Goal: Information Seeking & Learning: Learn about a topic

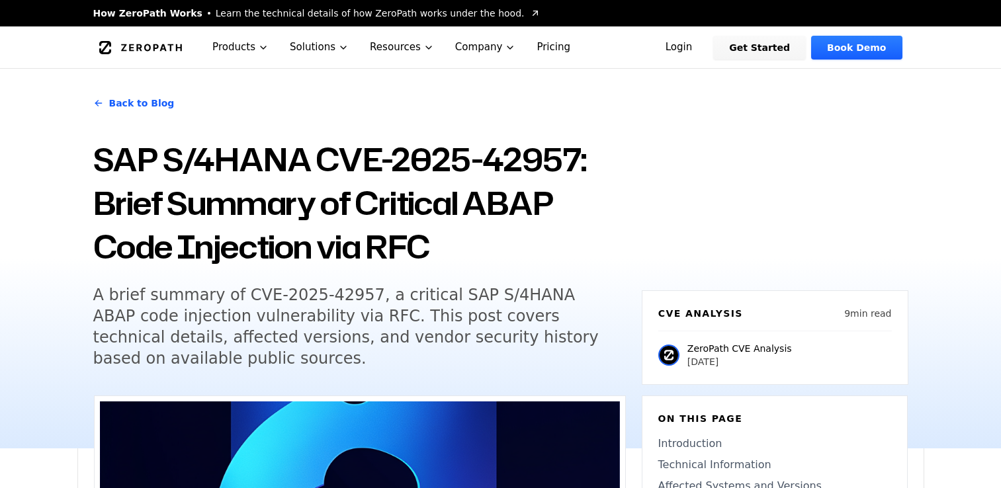
scroll to position [198, 0]
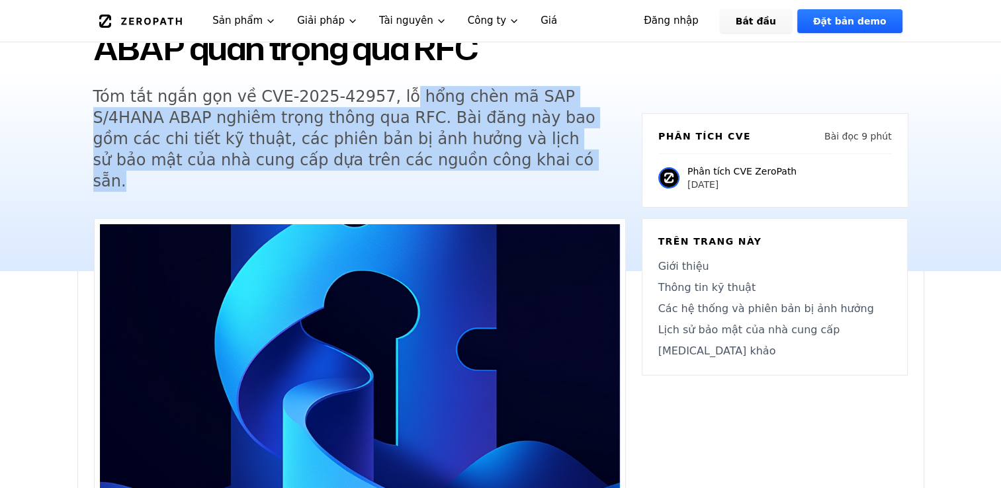
drag, startPoint x: 382, startPoint y: 101, endPoint x: 410, endPoint y: 153, distance: 60.1
click at [410, 153] on h5 "Tóm tắt ngắn gọn về CVE-2025-42957, lỗ hổng chèn mã SAP S/4HANA ABAP nghiêm trọ…" at bounding box center [347, 139] width 508 height 106
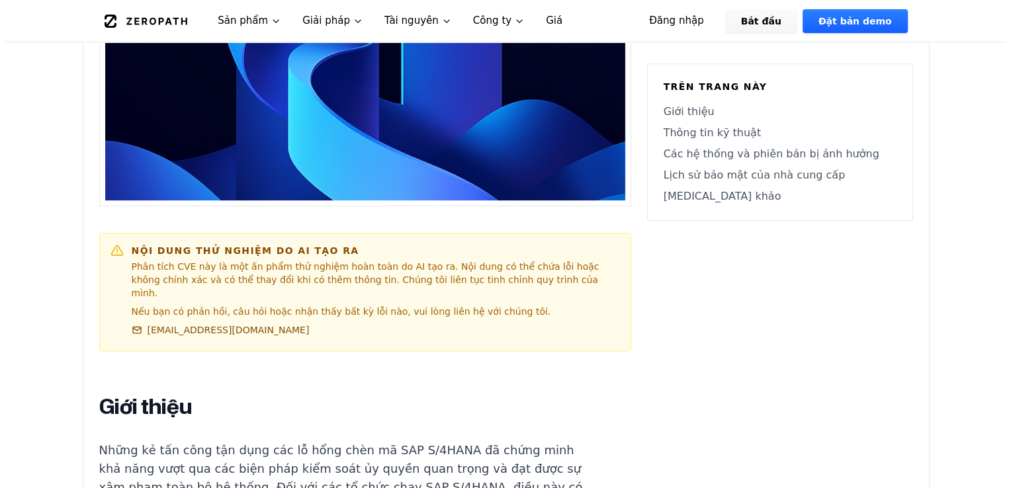
scroll to position [0, 0]
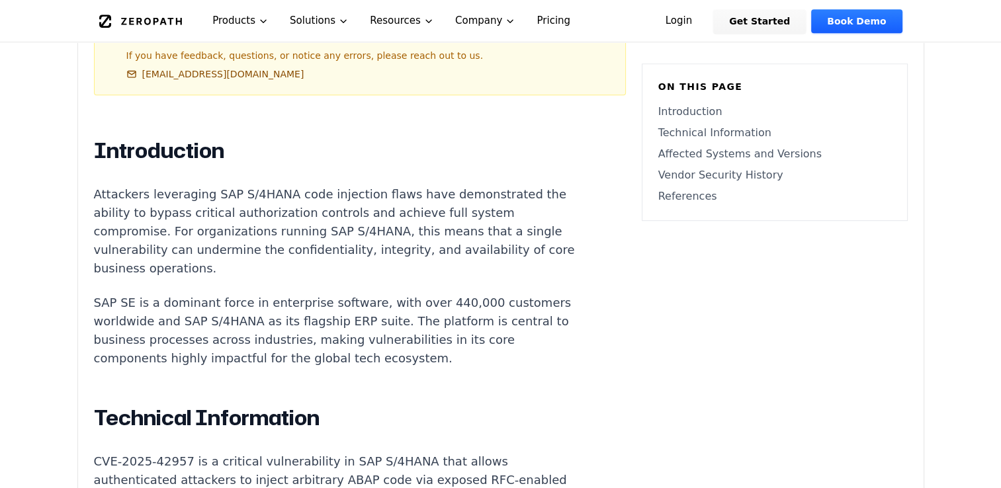
scroll to position [794, 0]
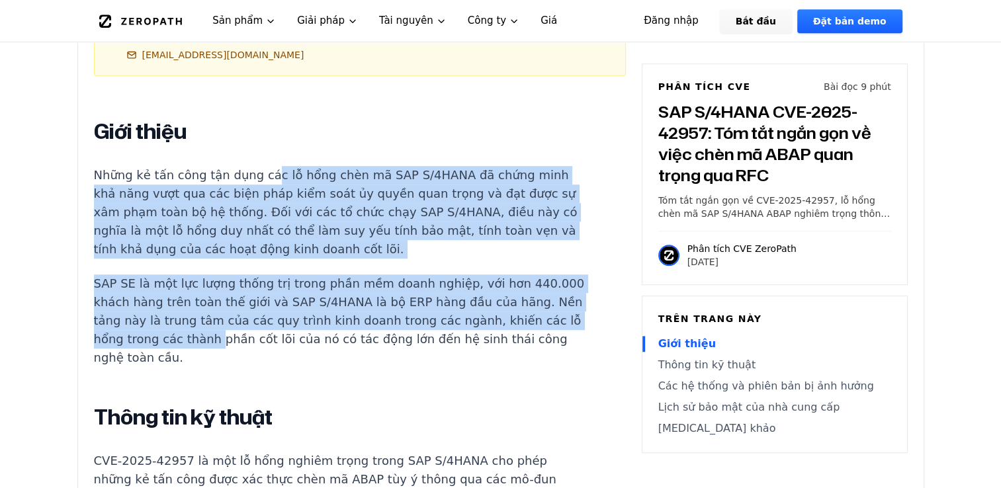
drag, startPoint x: 259, startPoint y: 142, endPoint x: 315, endPoint y: 303, distance: 170.1
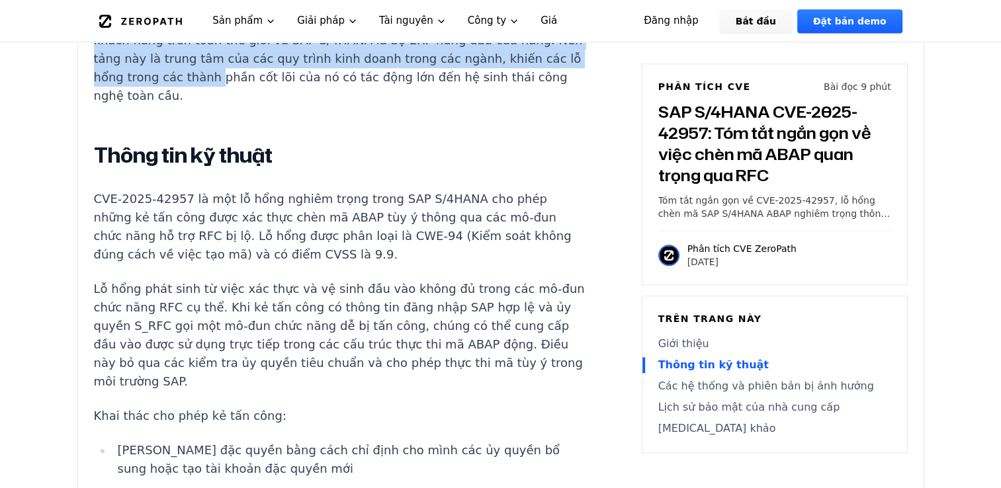
scroll to position [1059, 0]
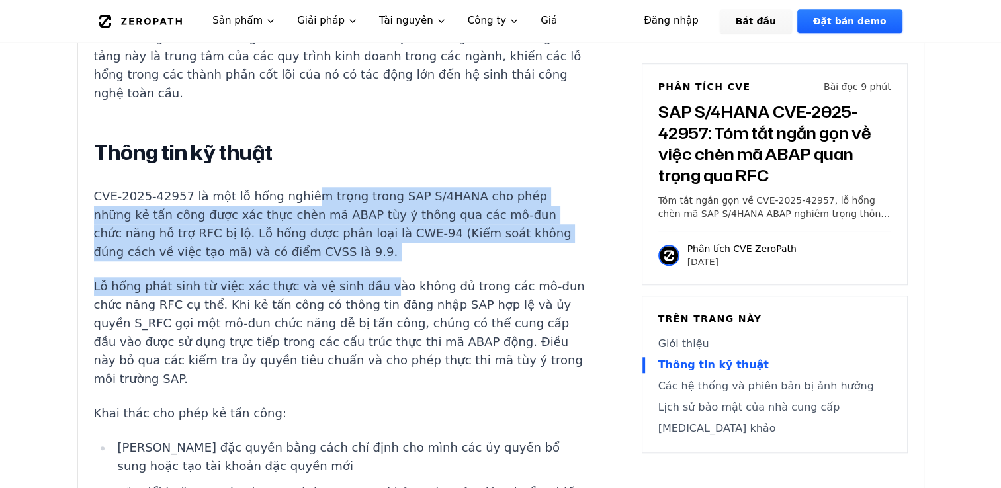
drag, startPoint x: 294, startPoint y: 163, endPoint x: 359, endPoint y: 228, distance: 91.2
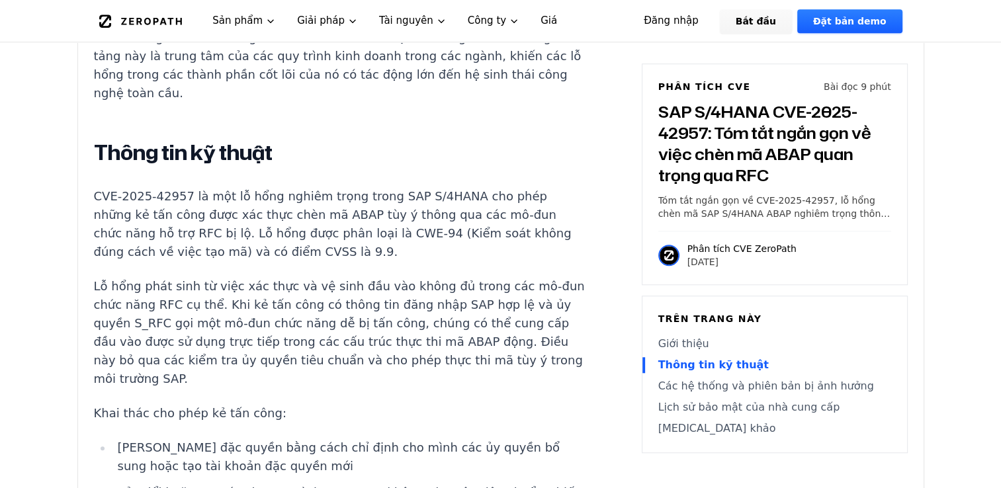
click at [391, 277] on p "Lỗ hổng phát sinh từ việc xác thực và vệ sinh đầu vào không đủ trong các mô-đun…" at bounding box center [340, 332] width 492 height 111
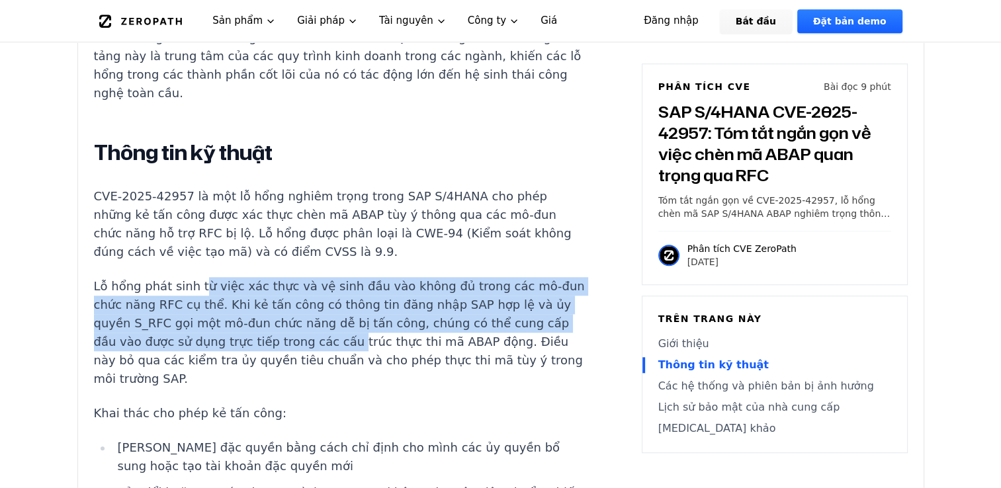
drag, startPoint x: 194, startPoint y: 243, endPoint x: 388, endPoint y: 300, distance: 202.8
click at [388, 300] on p "Lỗ hổng phát sinh từ việc xác thực và vệ sinh đầu vào không đủ trong các mô-đun…" at bounding box center [340, 332] width 492 height 111
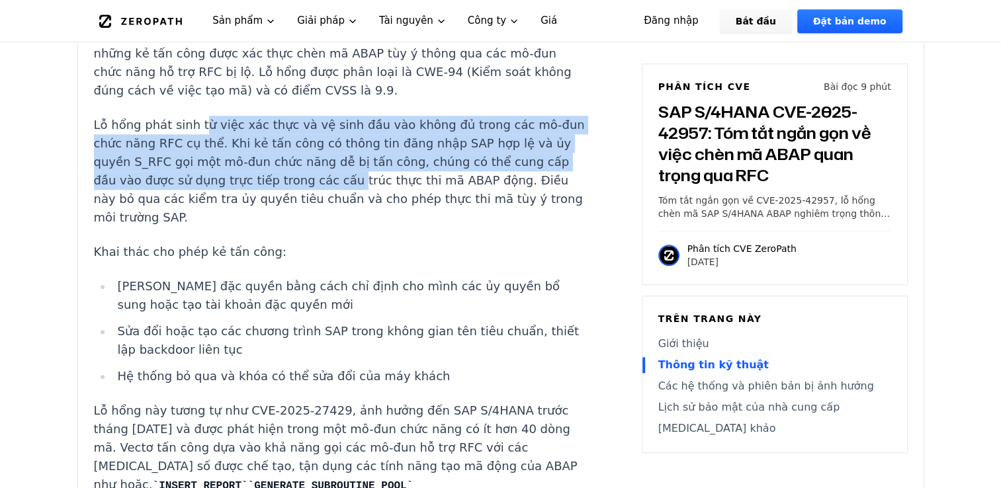
scroll to position [1257, 0]
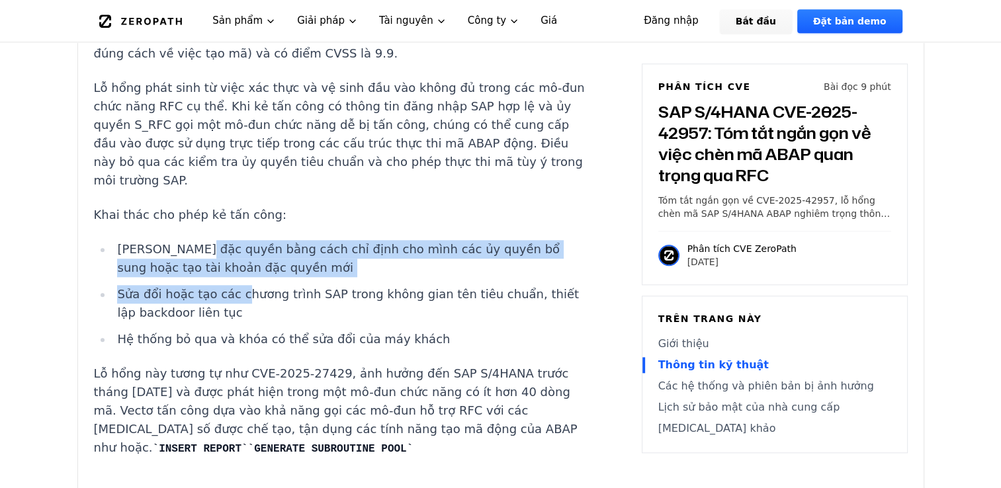
drag, startPoint x: 195, startPoint y: 216, endPoint x: 233, endPoint y: 257, distance: 55.7
click at [233, 257] on ul "Leo thang đặc quyền bằng cách chỉ định cho mình các ủy quyền bổ sung hoặc tạo t…" at bounding box center [340, 294] width 492 height 109
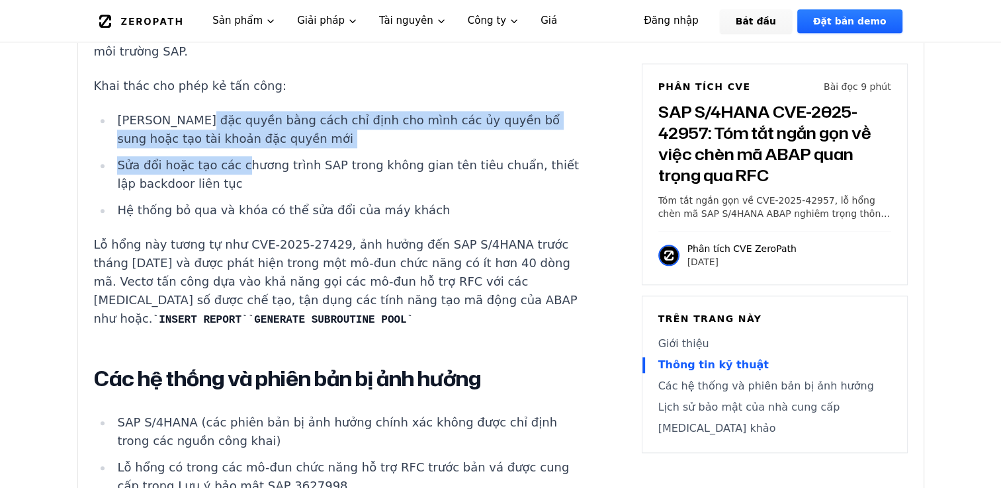
scroll to position [1389, 0]
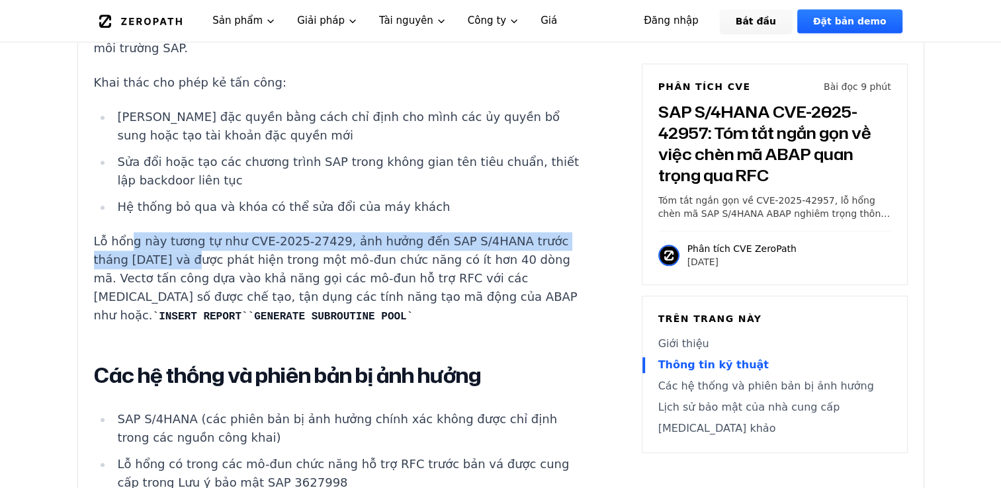
drag, startPoint x: 128, startPoint y: 201, endPoint x: 222, endPoint y: 228, distance: 98.4
click at [222, 234] on font "Lỗ hổng này tương tự như CVE-2025-27429, ảnh hưởng đến SAP S/4HANA trước tháng …" at bounding box center [336, 278] width 484 height 88
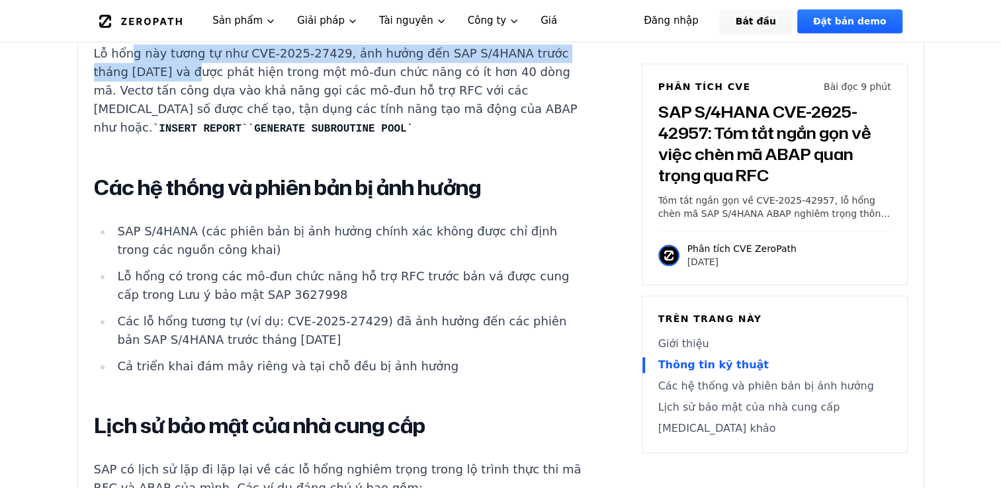
scroll to position [1588, 0]
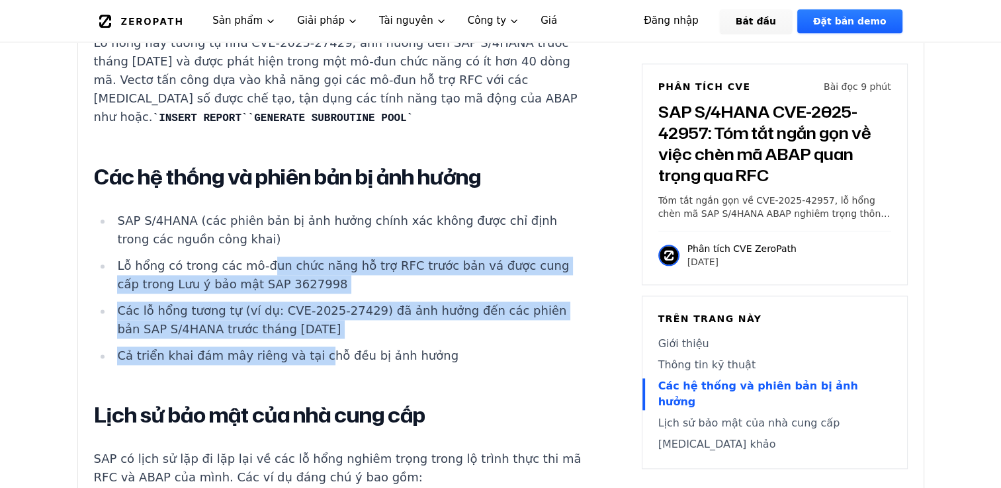
drag, startPoint x: 270, startPoint y: 234, endPoint x: 307, endPoint y: 305, distance: 79.9
click at [307, 305] on ul "SAP S/4HANA (các phiên bản bị ảnh hưởng chính xác không được chỉ định trong các…" at bounding box center [340, 288] width 492 height 153
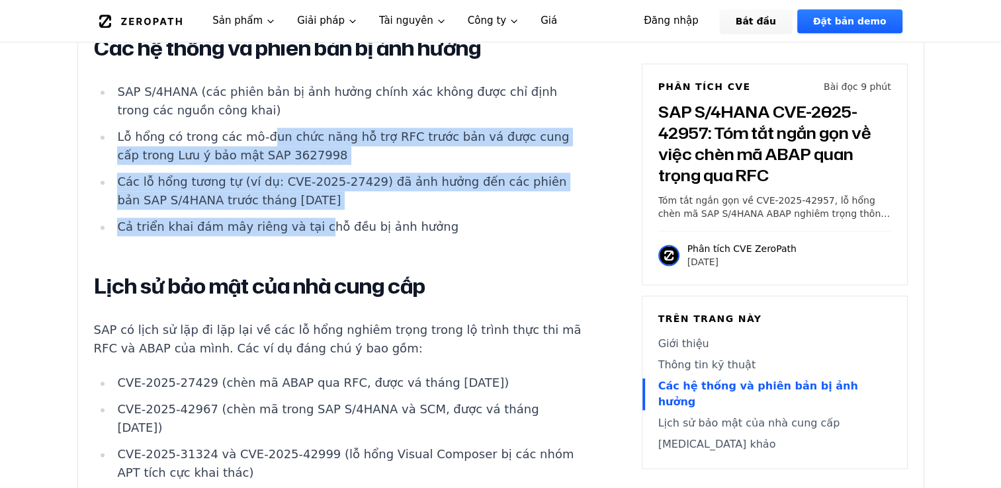
scroll to position [1720, 0]
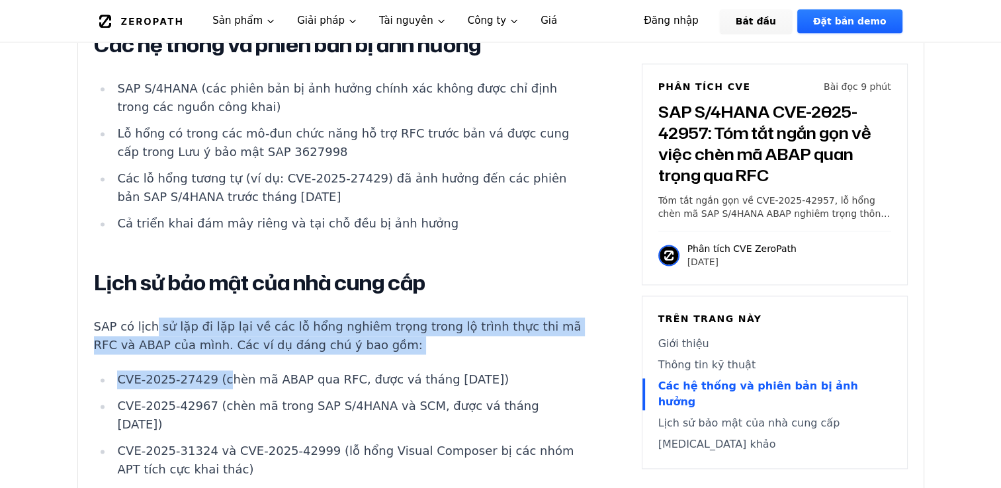
drag, startPoint x: 153, startPoint y: 290, endPoint x: 217, endPoint y: 320, distance: 70.4
click at [217, 320] on div "Giới thiệu Những kẻ tấn công tận dụng các lỗ hổng chèn mã SAP S/4HANA đã chứng …" at bounding box center [340, 7] width 492 height 1631
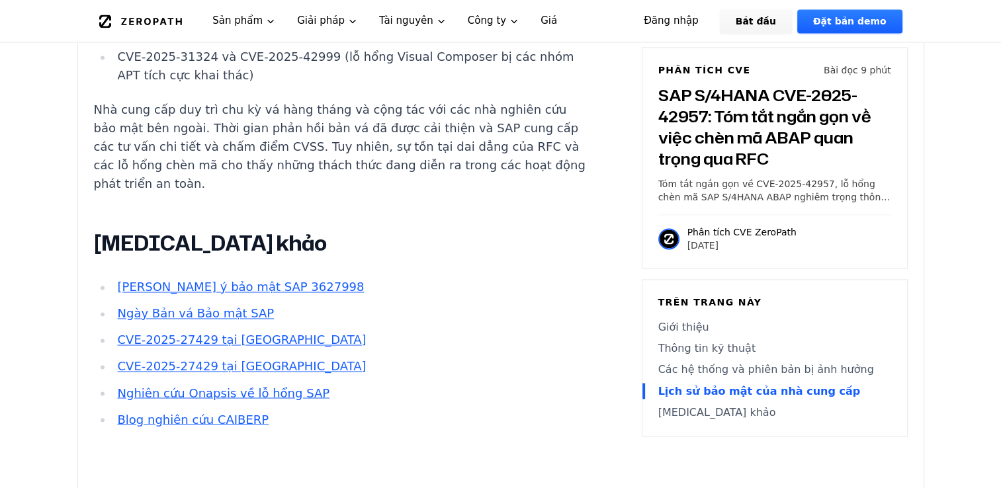
scroll to position [2117, 0]
